Goal: Task Accomplishment & Management: Use online tool/utility

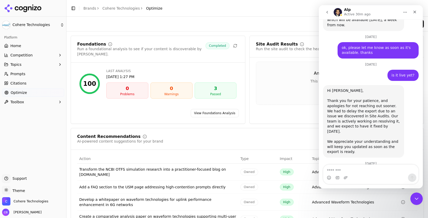
scroll to position [1556, 0]
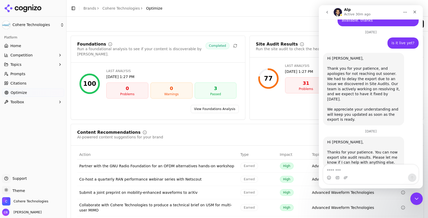
click at [348, 169] on textarea "Message…" at bounding box center [370, 168] width 95 height 9
type textarea "********"
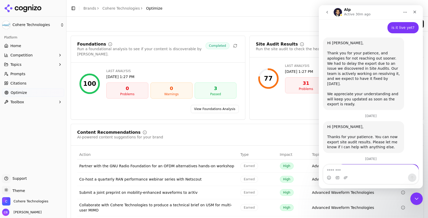
scroll to position [1552, 0]
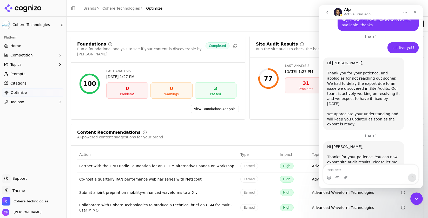
click at [218, 136] on div "Content Recommendations AI-powered content suggestions for your brand 260 Avail…" at bounding box center [247, 137] width 352 height 15
drag, startPoint x: 375, startPoint y: 9, endPoint x: 396, endPoint y: 8, distance: 21.1
click at [416, 67] on div "Alp Active 30m ago Ask us anything, or share your feedback. [DATE] Hi [PERSON_N…" at bounding box center [371, 96] width 104 height 183
drag, startPoint x: 385, startPoint y: 10, endPoint x: 123, endPoint y: 11, distance: 261.3
click at [319, 11] on html "Alp Active 30m ago Ask us anything, or share your feedback. [DATE] Hi [PERSON_N…" at bounding box center [371, 96] width 104 height 183
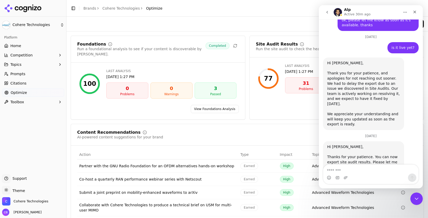
drag, startPoint x: 399, startPoint y: 8, endPoint x: 378, endPoint y: 7, distance: 20.8
click at [370, 7] on div "Alp Active 30m ago" at bounding box center [370, 12] width 97 height 10
drag, startPoint x: 419, startPoint y: 8, endPoint x: 402, endPoint y: 7, distance: 17.9
click at [401, 7] on nav "Alp Active 30m ago" at bounding box center [371, 12] width 104 height 14
drag, startPoint x: 389, startPoint y: 9, endPoint x: 375, endPoint y: 18, distance: 16.0
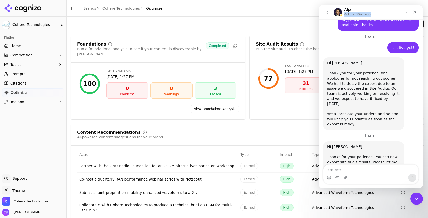
click at [384, 18] on nav "Alp Active 30m ago" at bounding box center [371, 12] width 104 height 14
click at [416, 195] on icon "Close Intercom Messenger" at bounding box center [415, 198] width 6 height 6
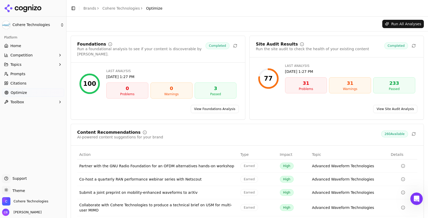
click at [308, 88] on div "Problems" at bounding box center [305, 89] width 37 height 4
click at [388, 105] on link "View Site Audit Analysis" at bounding box center [395, 109] width 44 height 8
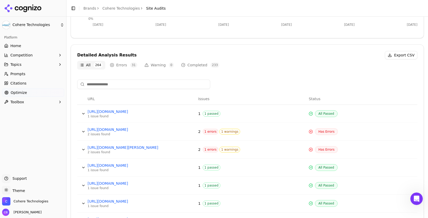
scroll to position [179, 0]
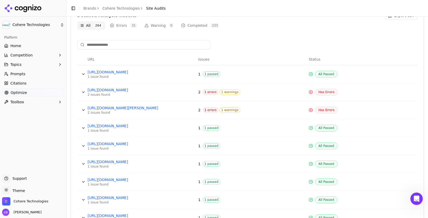
click at [122, 25] on button "Errors 31" at bounding box center [123, 25] width 32 height 8
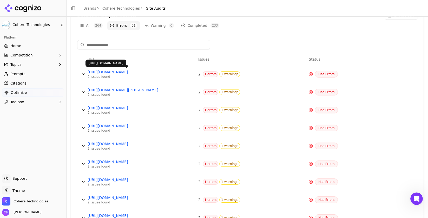
click at [156, 72] on link "[URL][DOMAIN_NAME]" at bounding box center [127, 71] width 78 height 5
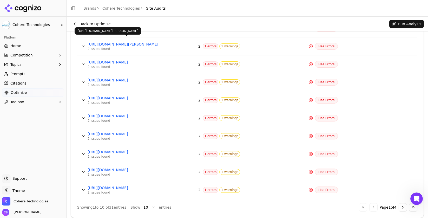
scroll to position [223, 0]
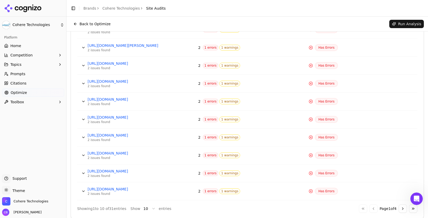
click at [149, 44] on link "[URL][DOMAIN_NAME][PERSON_NAME]" at bounding box center [127, 45] width 78 height 5
click at [83, 48] on button "Data table" at bounding box center [83, 47] width 8 height 8
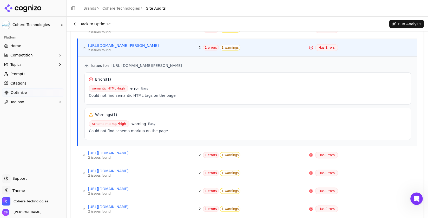
drag, startPoint x: 230, startPoint y: 65, endPoint x: 111, endPoint y: 66, distance: 118.7
click at [111, 66] on h5 "Issues for : [URL][DOMAIN_NAME][PERSON_NAME]" at bounding box center [247, 65] width 326 height 5
copy span "[URL][DOMAIN_NAME][PERSON_NAME]"
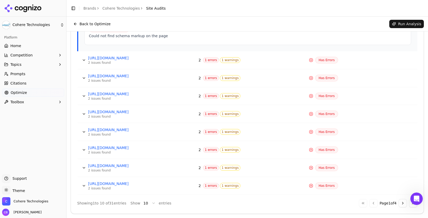
scroll to position [318, 0]
click at [83, 166] on button "Data table" at bounding box center [84, 167] width 8 height 8
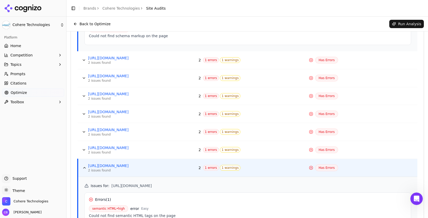
scroll to position [0, 0]
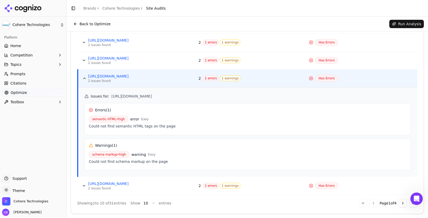
click at [402, 203] on button "Go to next page" at bounding box center [402, 203] width 8 height 8
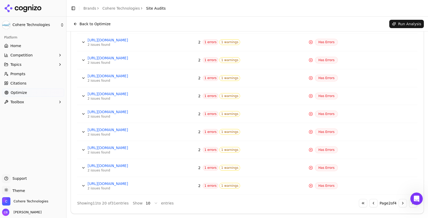
scroll to position [229, 0]
click at [401, 205] on button "Go to next page" at bounding box center [402, 203] width 8 height 8
click at [400, 202] on button "Go to next page" at bounding box center [402, 203] width 8 height 8
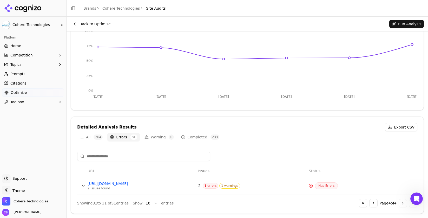
scroll to position [67, 0]
click at [18, 92] on span "Optimize" at bounding box center [19, 92] width 16 height 5
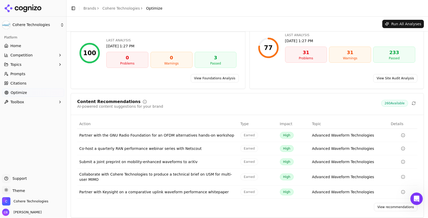
scroll to position [30, 0]
